Goal: Check status: Check status

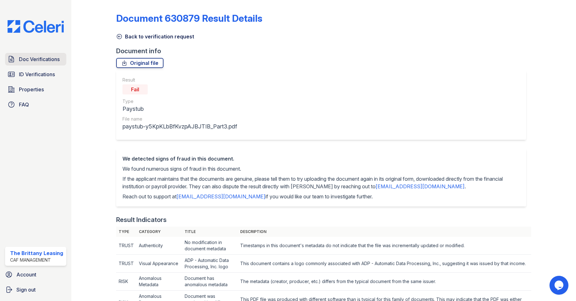
click at [43, 61] on span "Doc Verifications" at bounding box center [39, 60] width 41 height 8
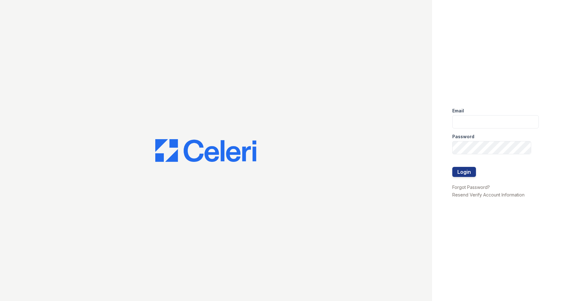
type input "[DOMAIN_NAME][EMAIL_ADDRESS][DOMAIN_NAME]"
click at [463, 173] on button "Login" at bounding box center [464, 172] width 24 height 10
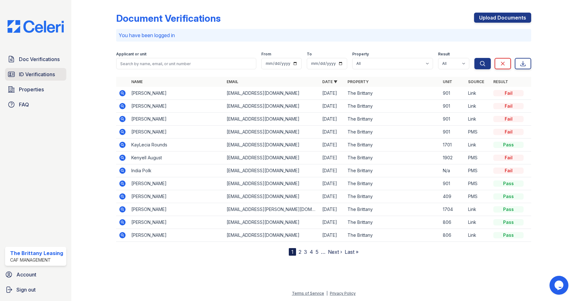
click at [17, 80] on link "ID Verifications" at bounding box center [35, 74] width 61 height 13
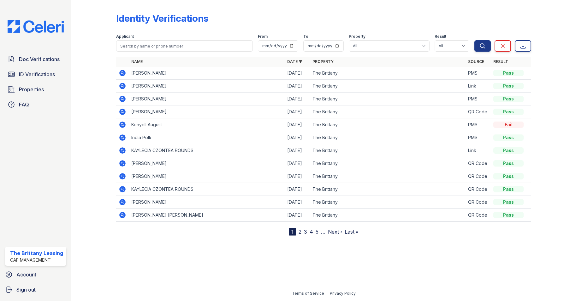
click at [120, 73] on icon at bounding box center [122, 73] width 6 height 6
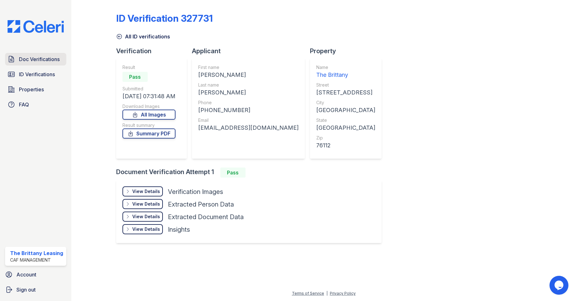
click at [45, 63] on link "Doc Verifications" at bounding box center [35, 59] width 61 height 13
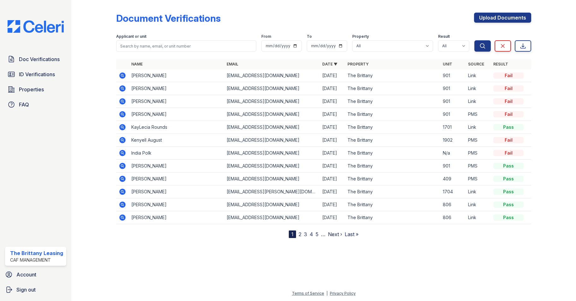
click at [124, 139] on icon at bounding box center [122, 140] width 6 height 6
click at [61, 58] on link "Doc Verifications" at bounding box center [35, 59] width 61 height 13
click at [48, 58] on span "Doc Verifications" at bounding box center [39, 60] width 41 height 8
click at [121, 74] on icon at bounding box center [122, 76] width 6 height 6
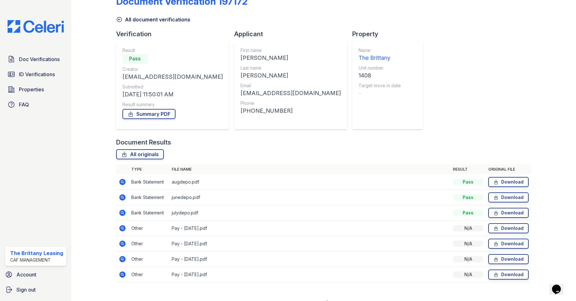
scroll to position [26, 0]
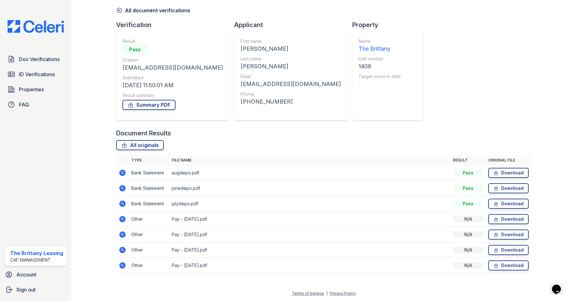
click at [123, 268] on icon at bounding box center [122, 266] width 6 height 6
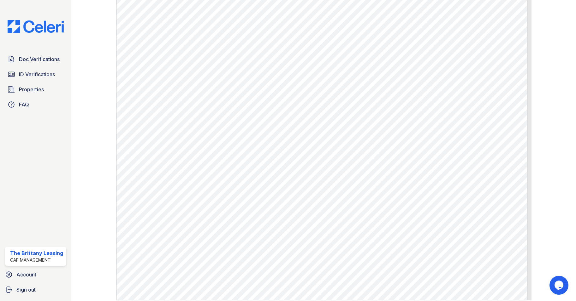
scroll to position [228, 0]
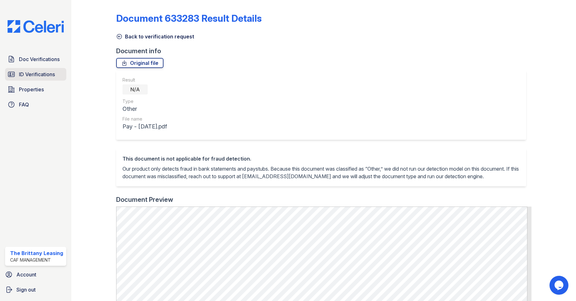
click at [21, 71] on span "ID Verifications" at bounding box center [37, 75] width 36 height 8
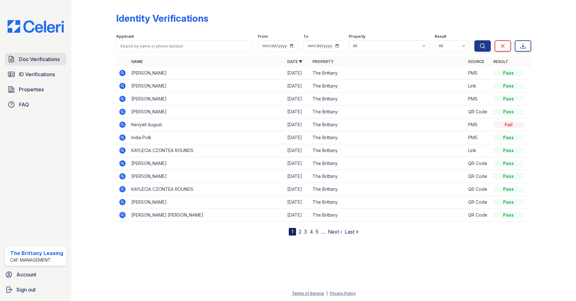
click at [33, 63] on span "Doc Verifications" at bounding box center [39, 60] width 41 height 8
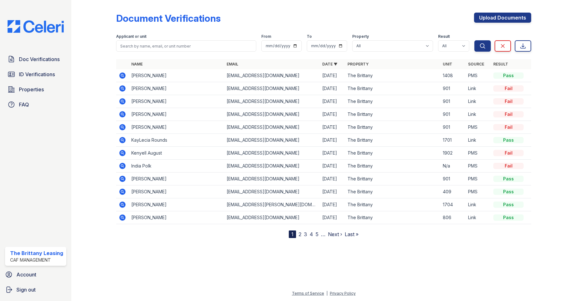
click at [122, 75] on icon at bounding box center [122, 75] width 2 height 2
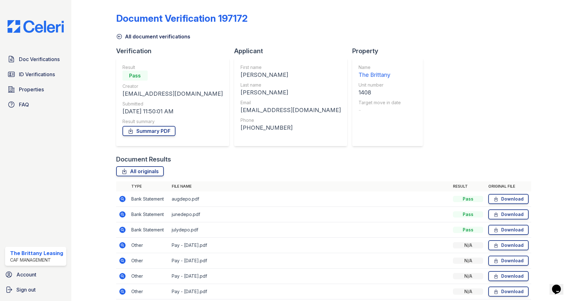
scroll to position [26, 0]
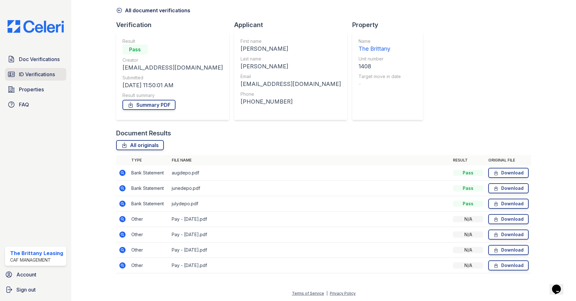
click at [50, 73] on span "ID Verifications" at bounding box center [37, 75] width 36 height 8
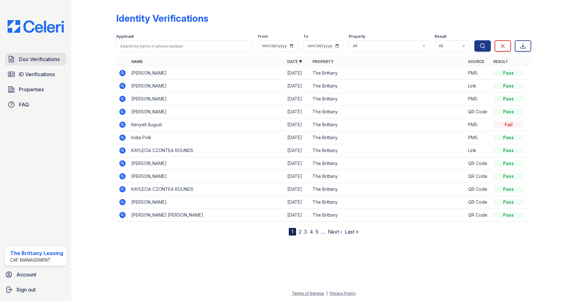
click at [43, 62] on span "Doc Verifications" at bounding box center [39, 60] width 41 height 8
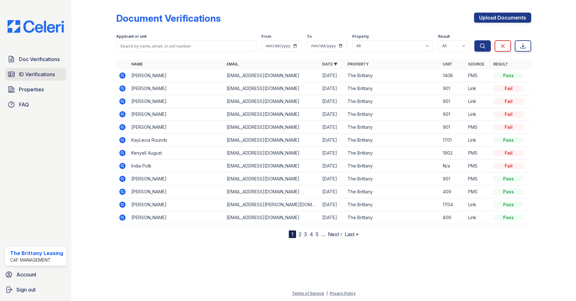
click at [31, 73] on span "ID Verifications" at bounding box center [37, 75] width 36 height 8
